Goal: Information Seeking & Learning: Check status

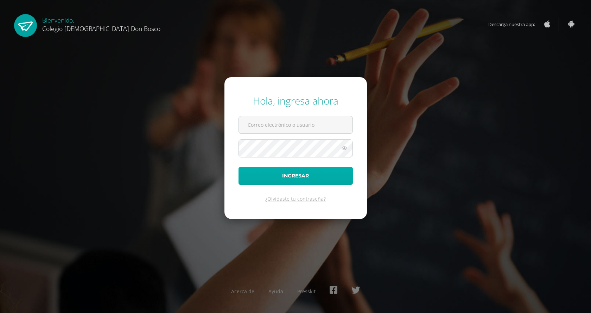
type input "[PERSON_NAME][EMAIL_ADDRESS][DOMAIN_NAME]"
click at [299, 175] on button "Ingresar" at bounding box center [295, 176] width 114 height 18
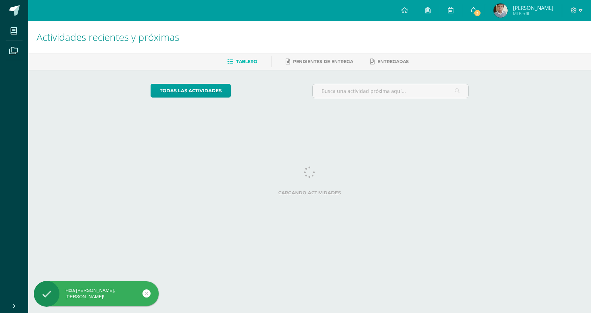
click at [484, 4] on link "3" at bounding box center [473, 10] width 22 height 21
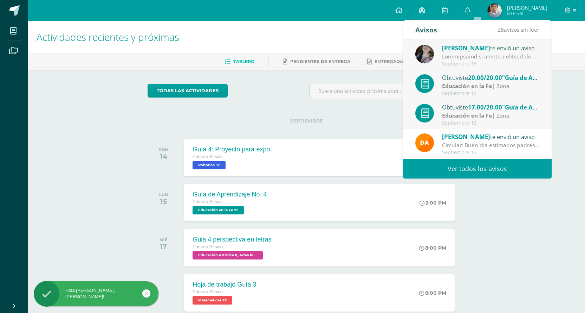
click at [519, 52] on div "[PERSON_NAME] te envió un aviso" at bounding box center [491, 47] width 98 height 9
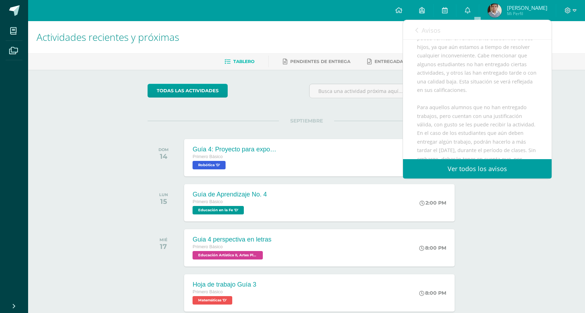
scroll to position [136, 0]
click at [414, 30] on div "Avisos 27 avisos sin leer Avisos" at bounding box center [477, 30] width 149 height 20
click at [421, 32] on link "Avisos" at bounding box center [428, 30] width 25 height 20
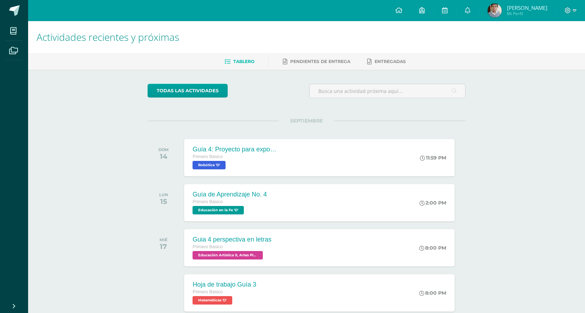
click at [527, 15] on span "Mi Perfil" at bounding box center [527, 14] width 40 height 6
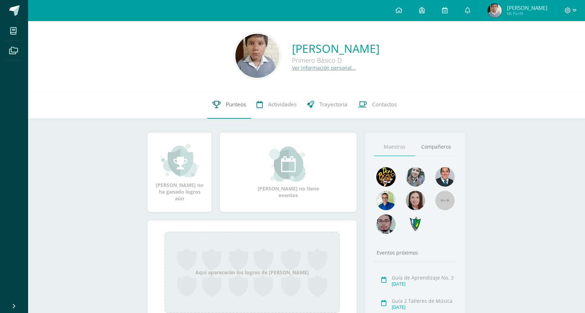
click at [247, 108] on link "Punteos" at bounding box center [229, 104] width 44 height 28
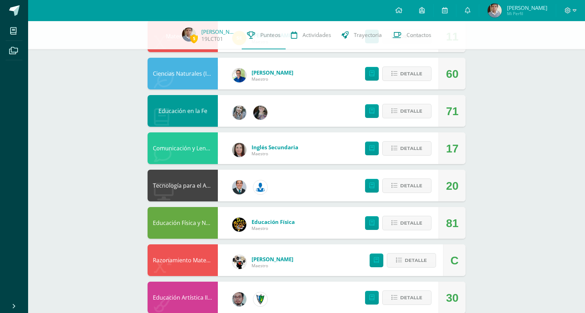
scroll to position [316, 0]
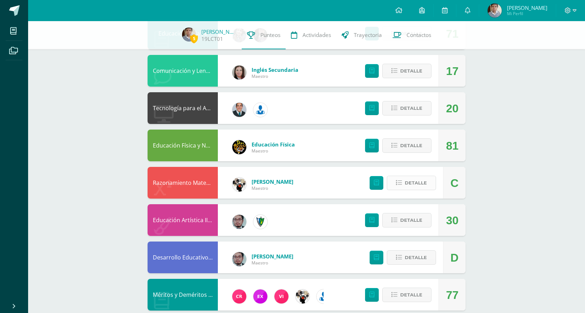
click at [417, 179] on span "Detalle" at bounding box center [416, 182] width 22 height 13
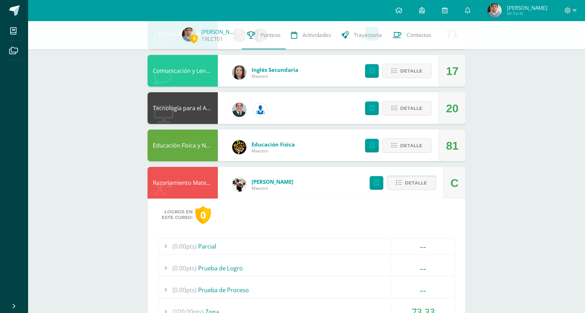
click at [414, 179] on button "Detalle" at bounding box center [411, 182] width 49 height 14
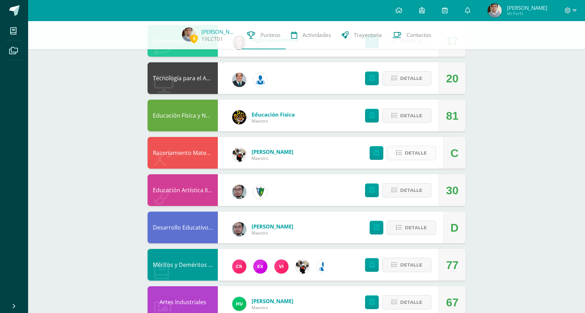
scroll to position [387, 0]
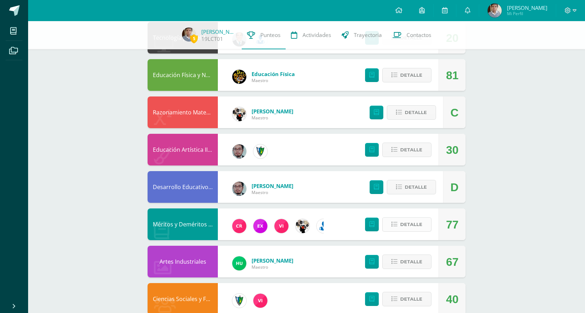
click at [411, 218] on span "Detalle" at bounding box center [411, 224] width 22 height 13
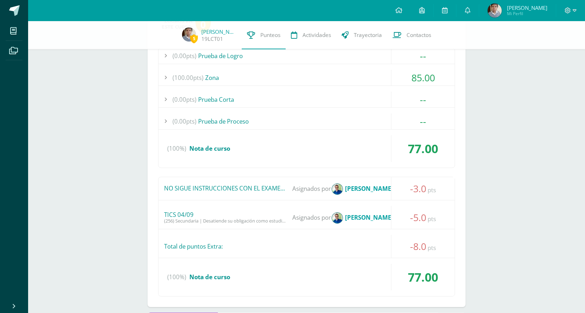
scroll to position [651, 0]
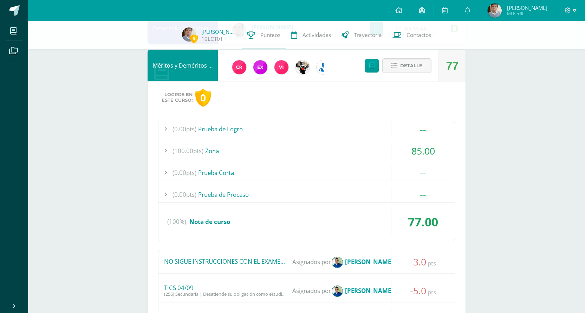
click at [411, 71] on span "Detalle" at bounding box center [411, 65] width 22 height 13
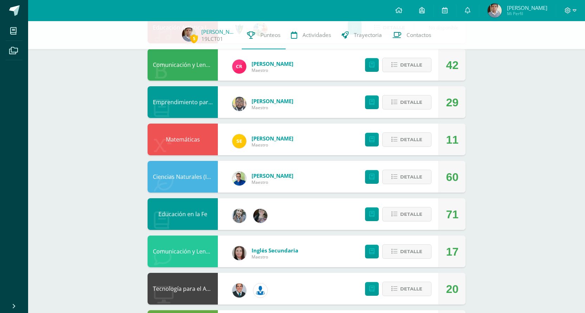
scroll to position [123, 0]
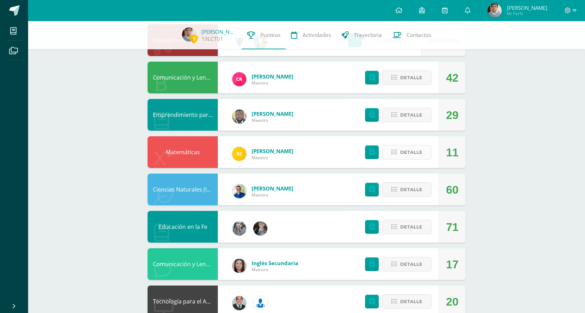
click at [412, 150] on span "Detalle" at bounding box center [411, 152] width 22 height 13
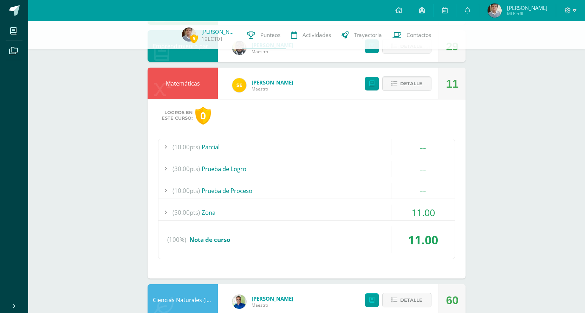
scroll to position [194, 0]
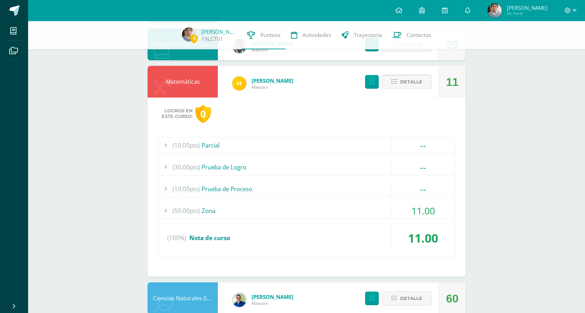
click at [406, 88] on span "Detalle" at bounding box center [411, 81] width 22 height 13
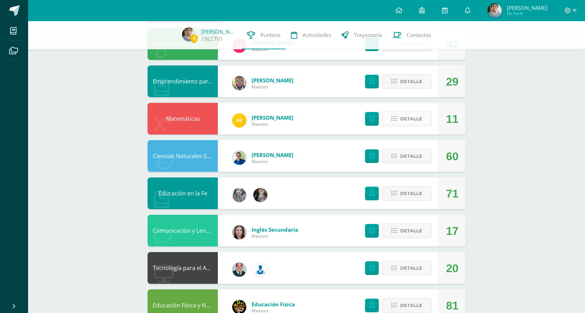
scroll to position [123, 0]
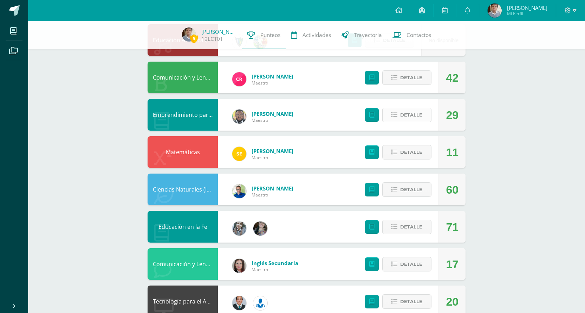
click at [404, 112] on span "Detalle" at bounding box center [411, 114] width 22 height 13
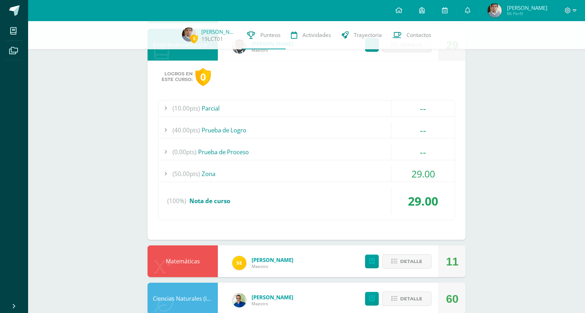
scroll to position [194, 0]
click at [340, 164] on div "(10.00pts) Parcial -- (10.0pts) Parcial (40.00pts) Prueba de Logro --" at bounding box center [306, 159] width 297 height 120
click at [337, 170] on div "(50.00pts) Zona" at bounding box center [307, 173] width 296 height 16
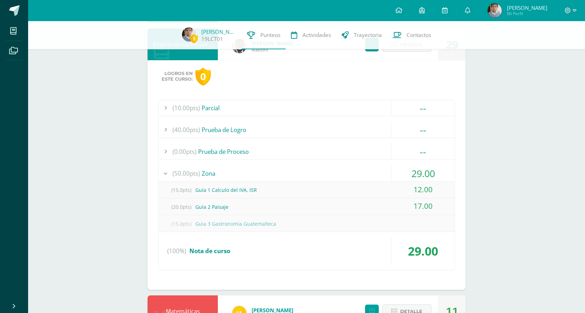
click at [336, 166] on div "(50.00pts) Zona" at bounding box center [307, 173] width 296 height 16
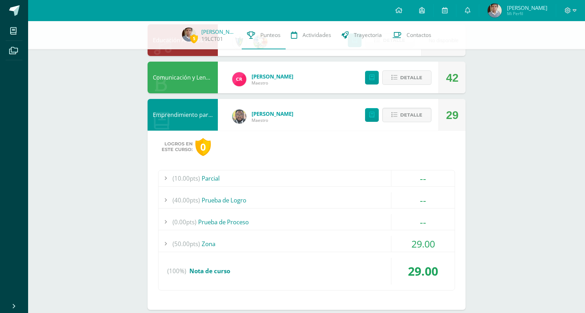
scroll to position [159, 0]
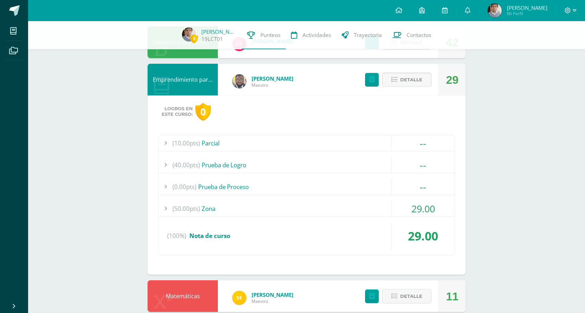
click at [267, 208] on div "(50.00pts) Zona" at bounding box center [307, 208] width 296 height 16
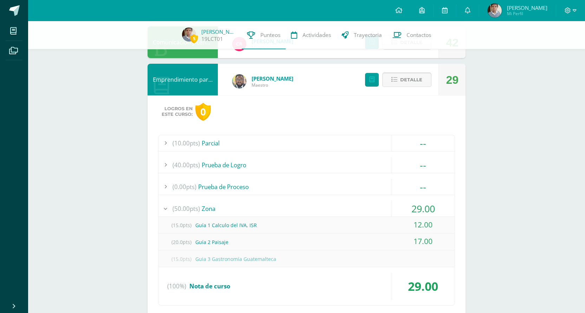
click at [411, 79] on span "Detalle" at bounding box center [411, 79] width 22 height 13
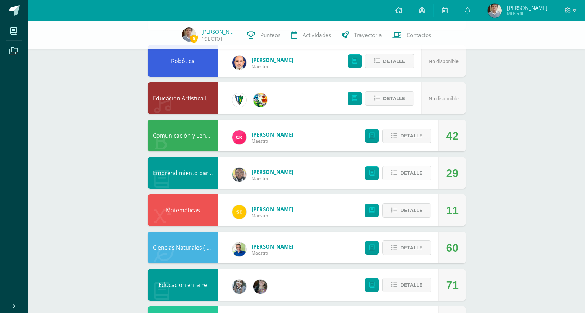
scroll to position [53, 0]
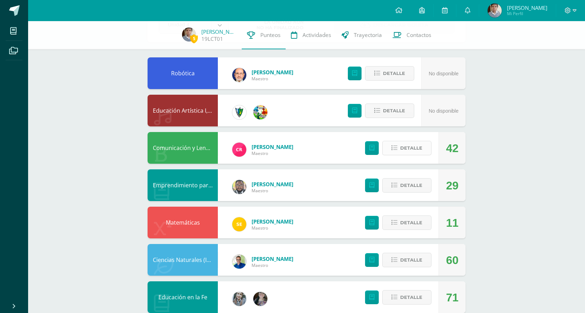
click at [399, 142] on button "Detalle" at bounding box center [406, 148] width 49 height 14
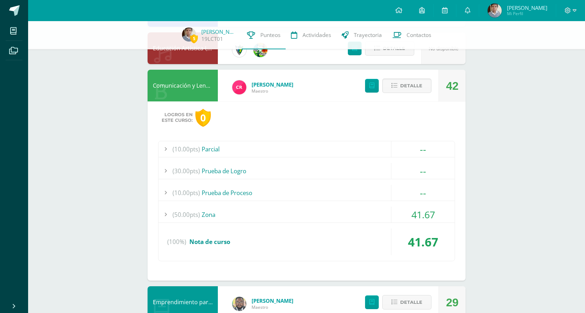
scroll to position [123, 0]
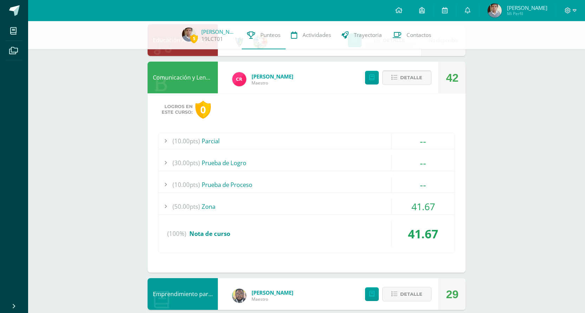
click at [409, 76] on span "Detalle" at bounding box center [411, 77] width 22 height 13
